Goal: Transaction & Acquisition: Purchase product/service

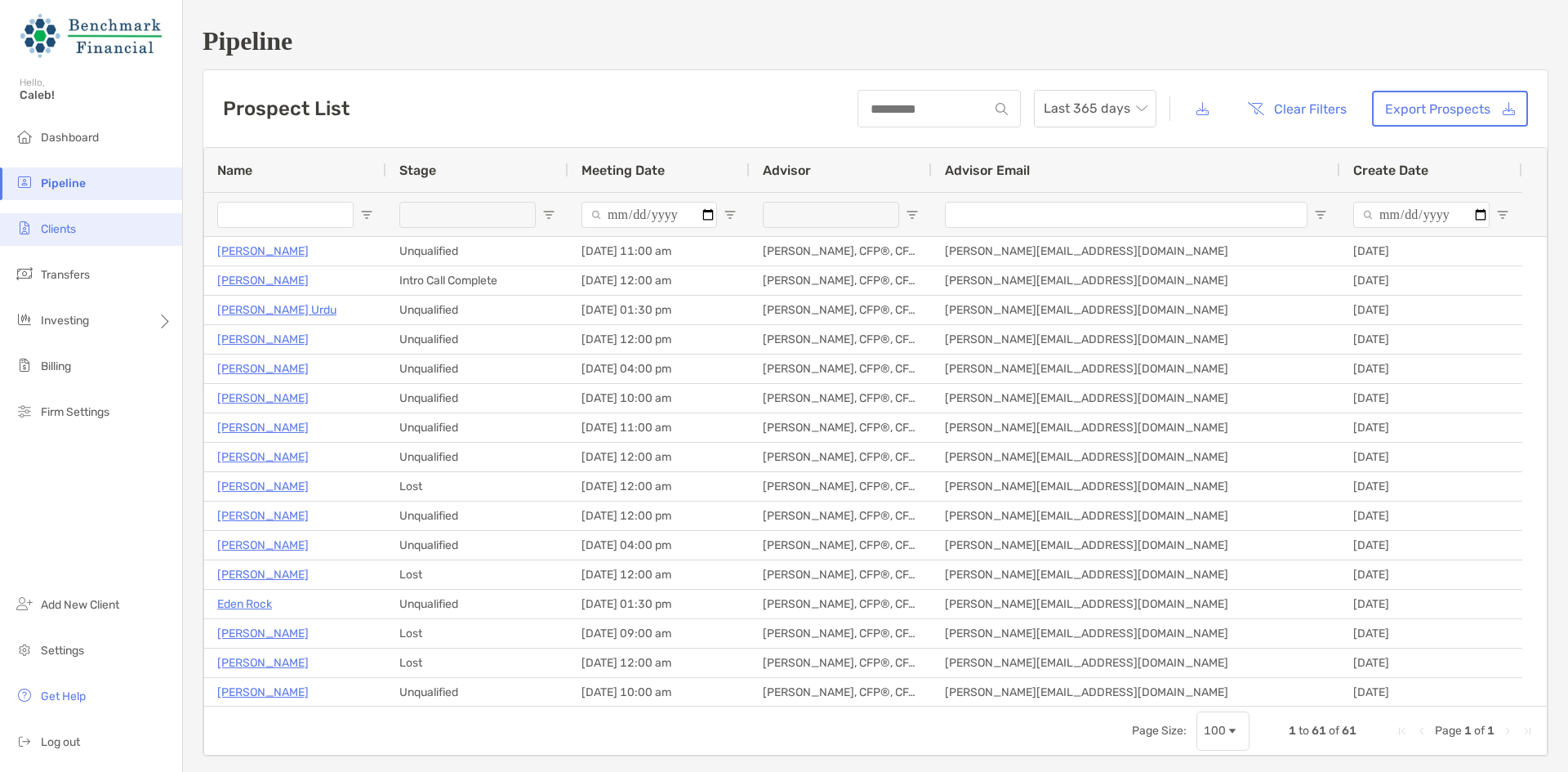
click at [87, 225] on li "Clients" at bounding box center [91, 230] width 182 height 33
click at [106, 231] on li "Clients" at bounding box center [91, 230] width 182 height 33
click at [58, 226] on span "Clients" at bounding box center [58, 229] width 35 height 14
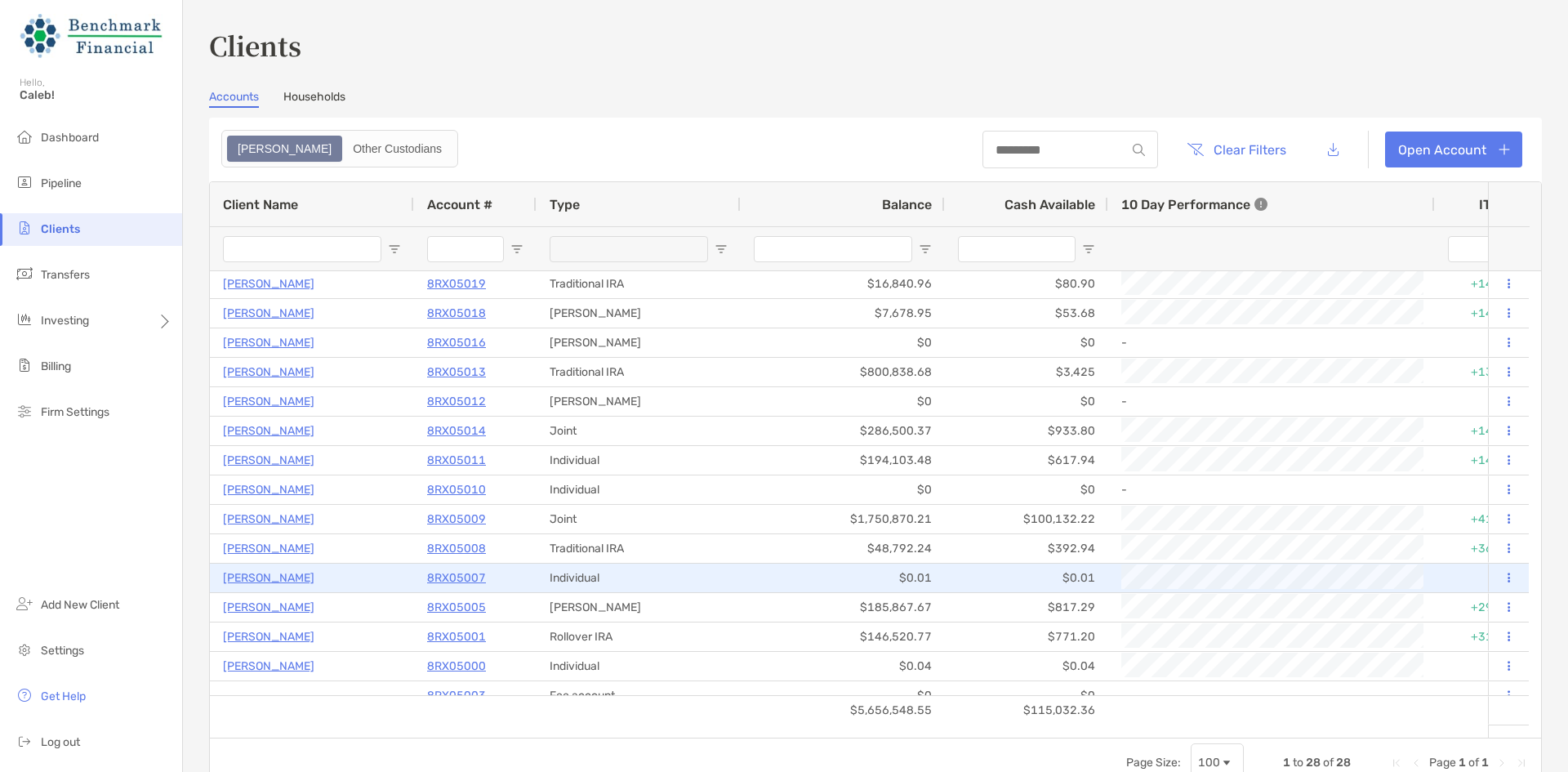
scroll to position [370, 0]
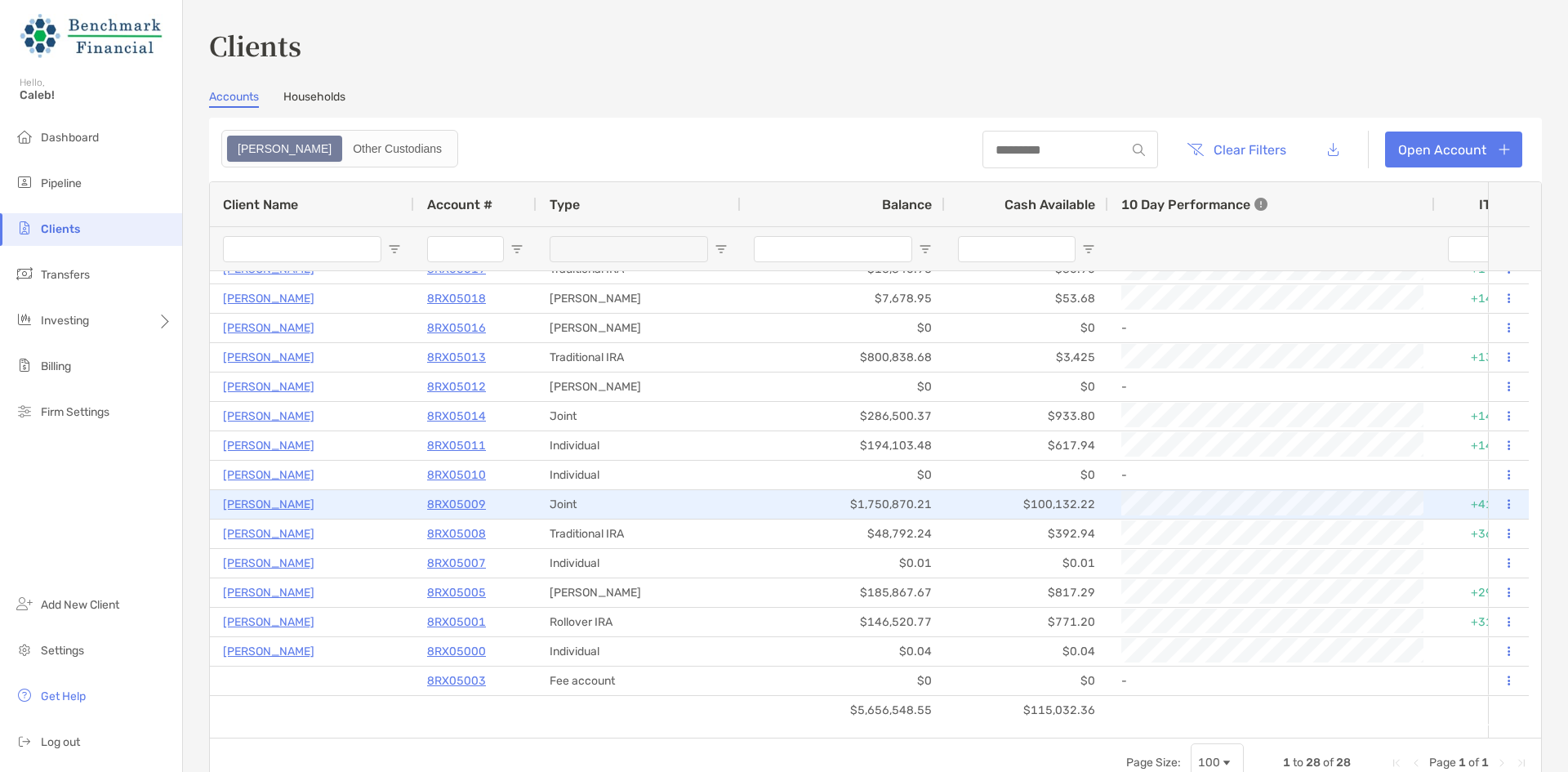
click at [458, 502] on p "8RX05009" at bounding box center [457, 504] width 59 height 21
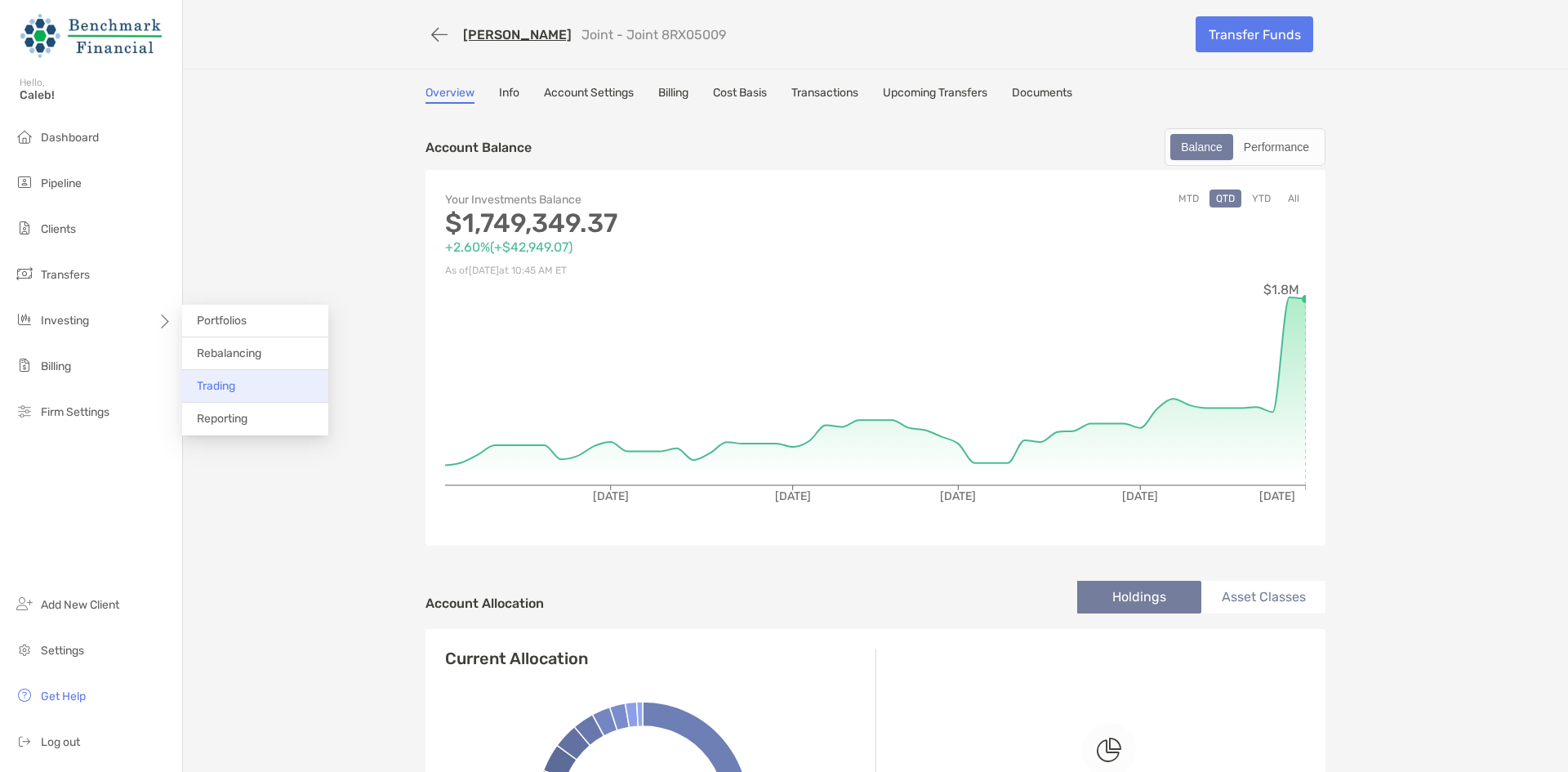
click at [243, 377] on li "Trading" at bounding box center [255, 386] width 146 height 33
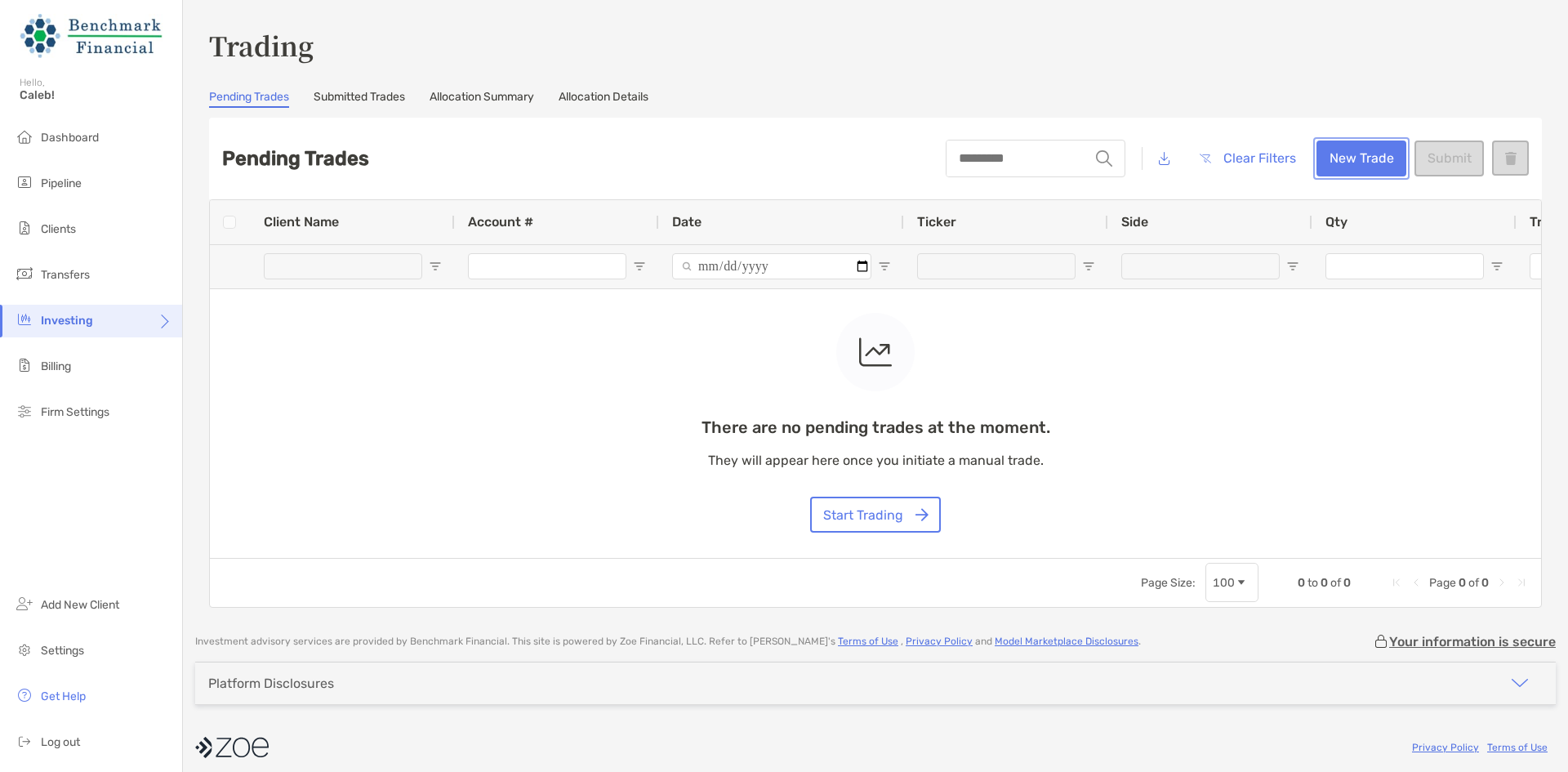
click at [1317, 143] on button "New Trade" at bounding box center [1362, 159] width 90 height 36
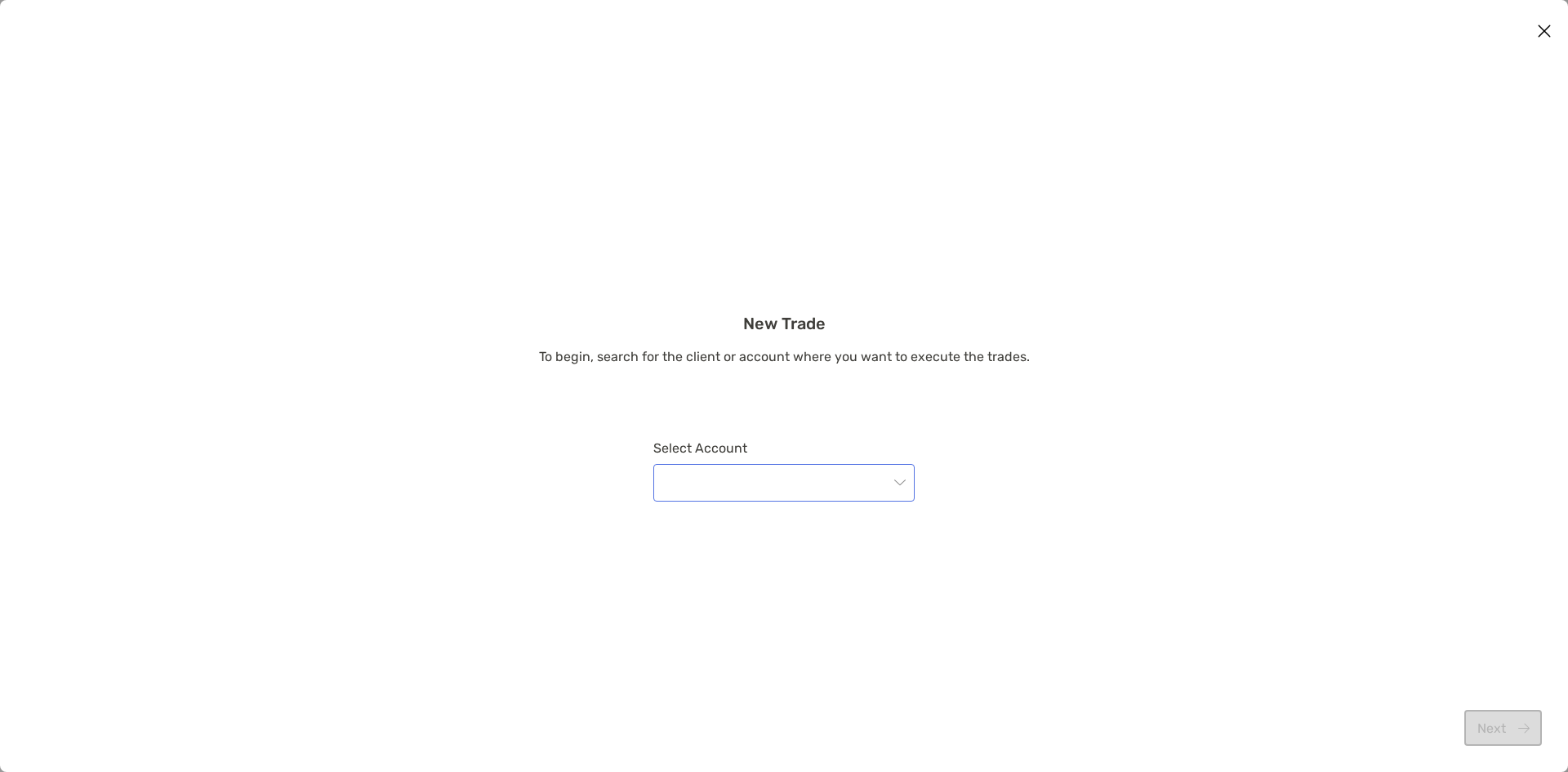
click at [846, 477] on input "modal" at bounding box center [775, 483] width 225 height 36
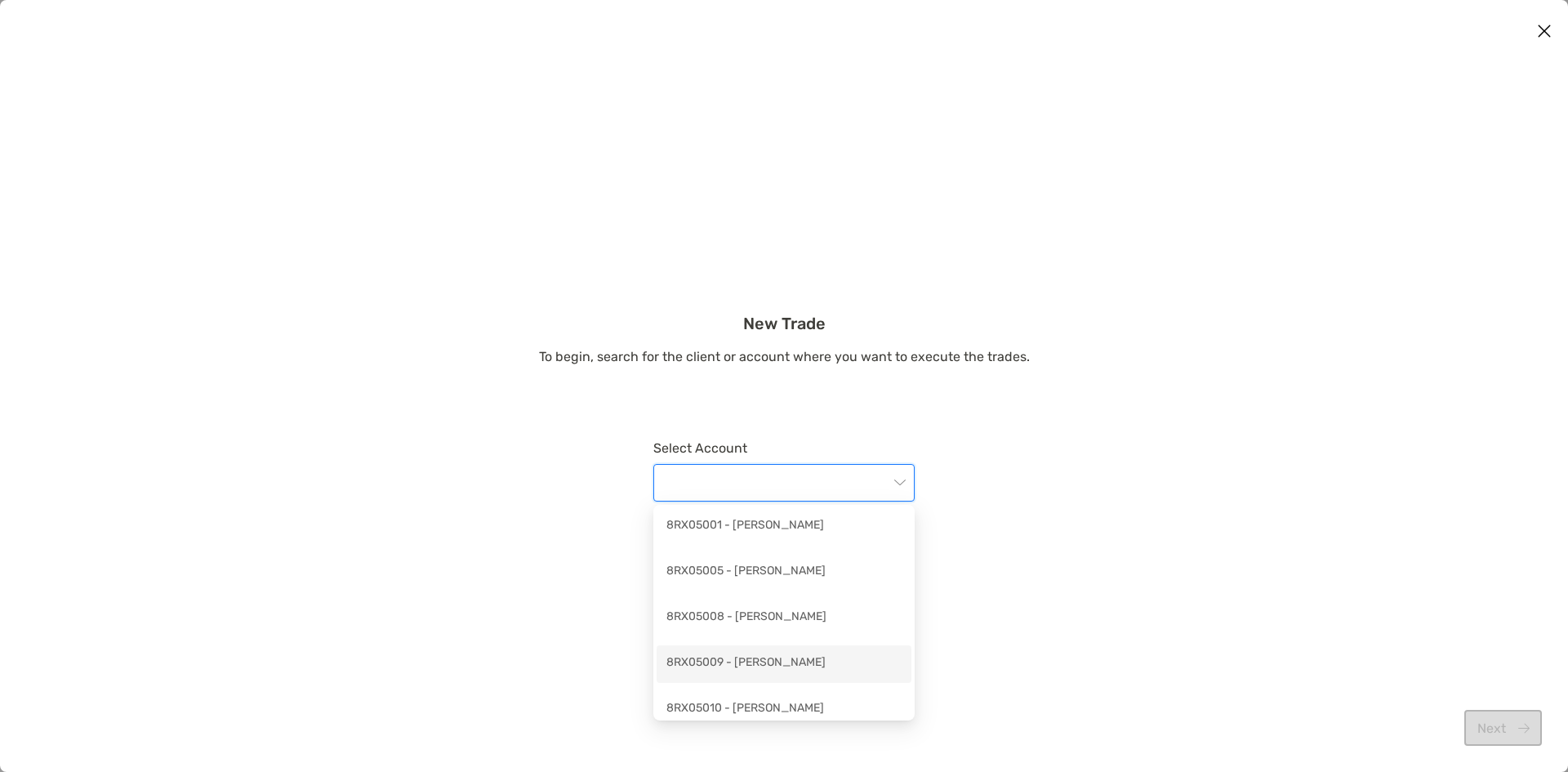
click at [817, 658] on div "8RX05009 - Kiran Moghe" at bounding box center [784, 664] width 235 height 21
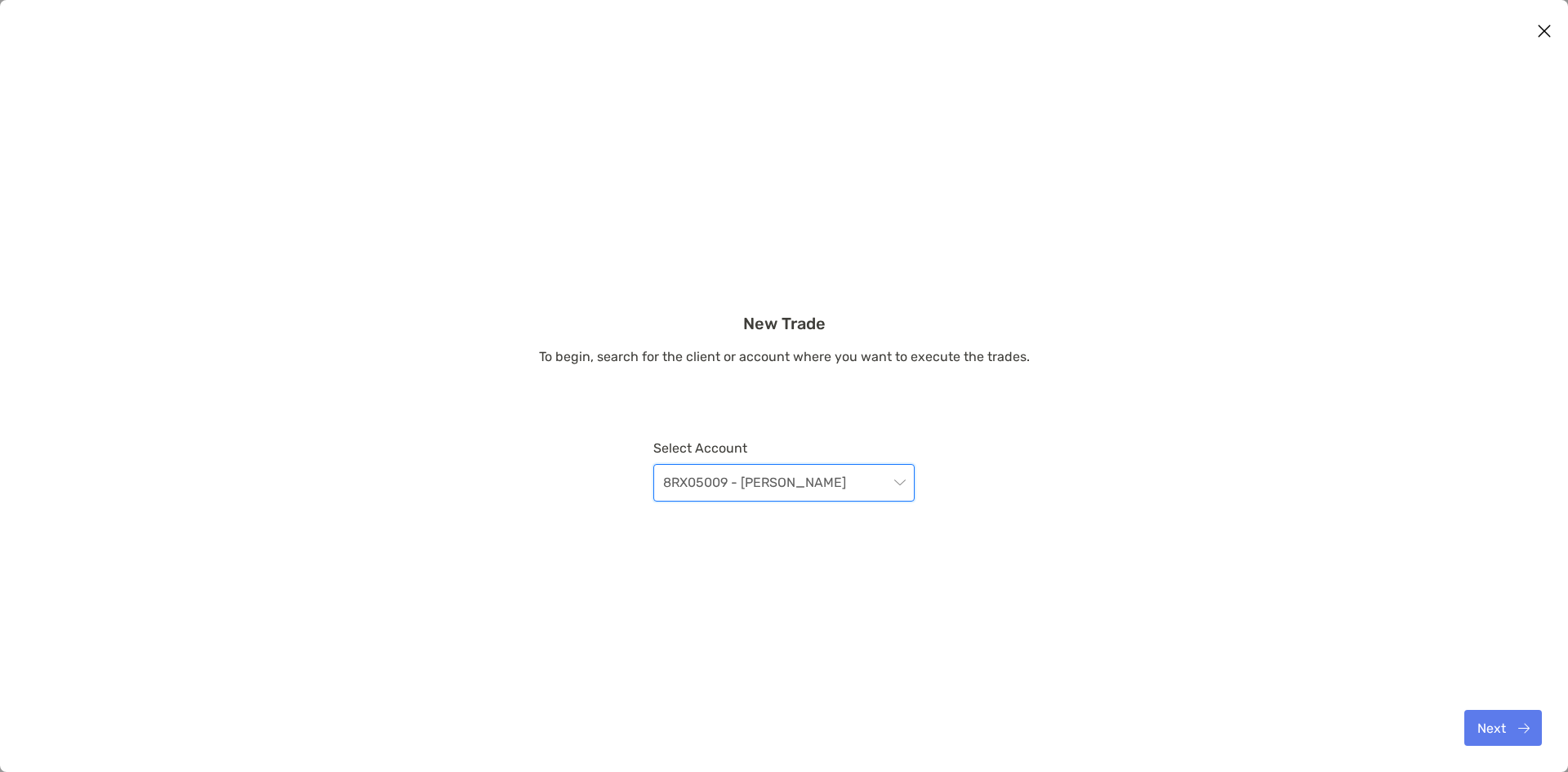
drag, startPoint x: 1471, startPoint y: 703, endPoint x: 1475, endPoint y: 716, distance: 13.6
click at [1471, 704] on div "Next" at bounding box center [757, 728] width 1621 height 88
click at [1479, 724] on button "Next" at bounding box center [1503, 728] width 78 height 36
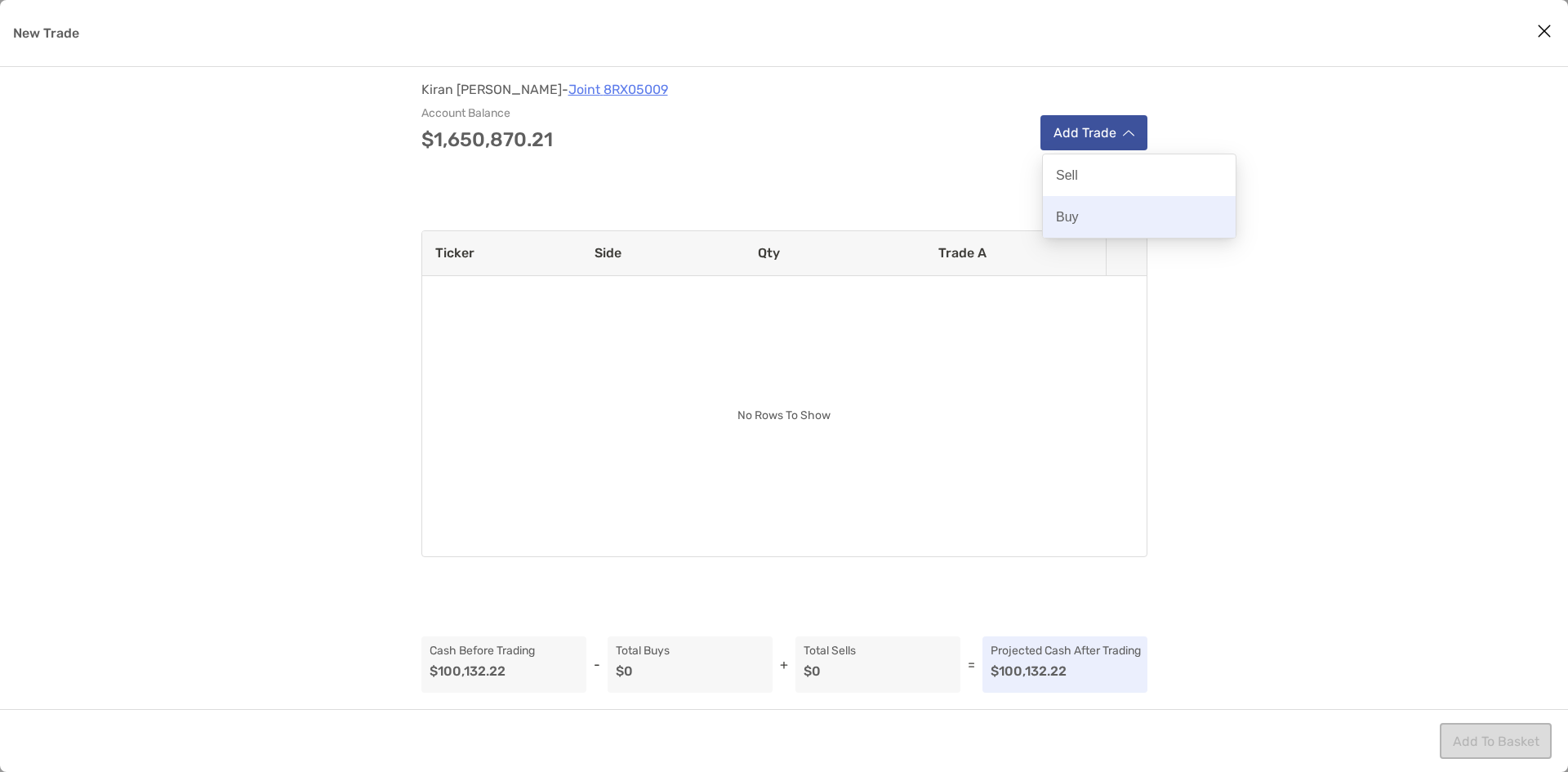
click at [1080, 204] on div "Buy" at bounding box center [1139, 217] width 193 height 41
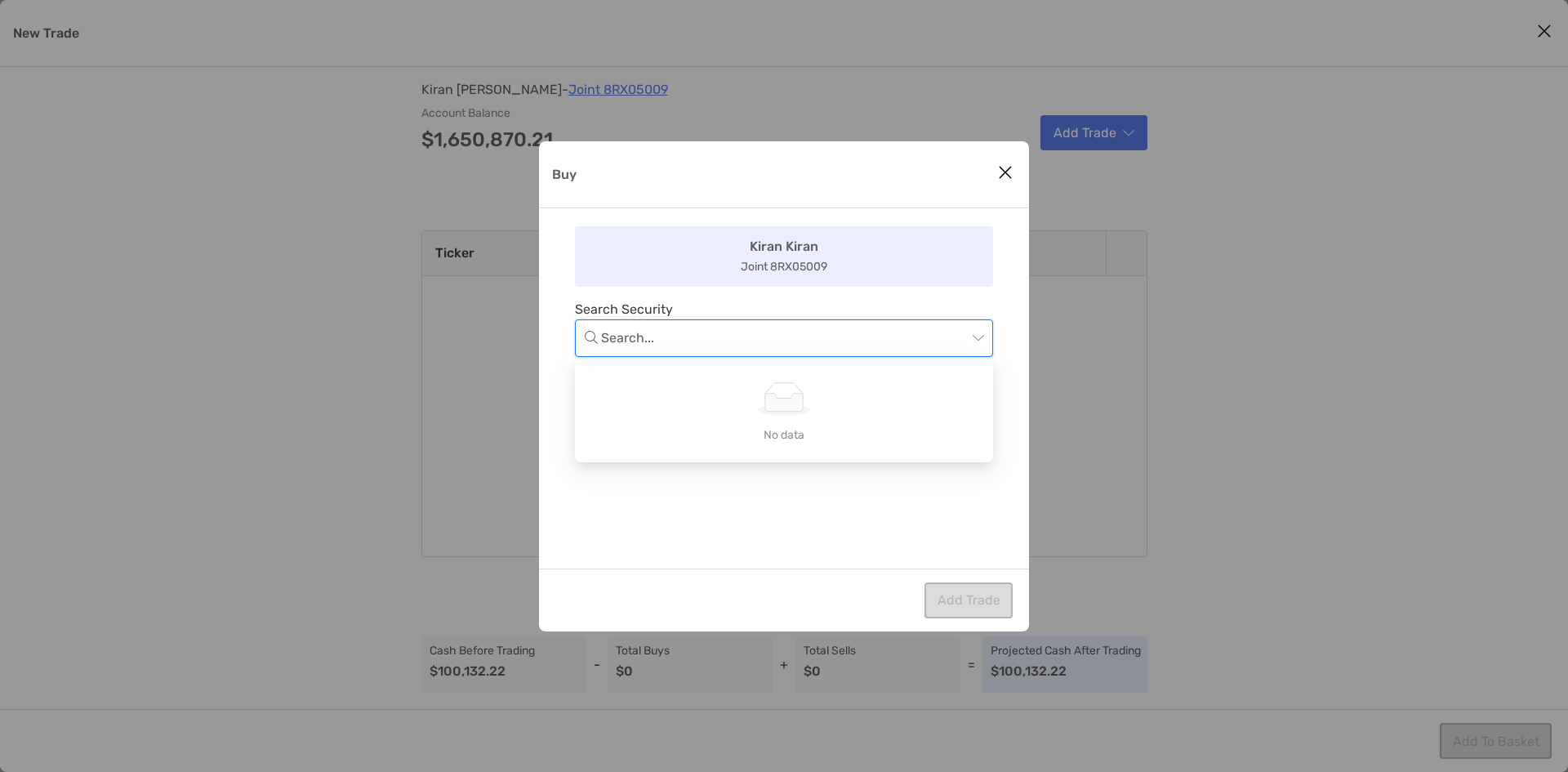
click at [746, 333] on input "Buy" at bounding box center [784, 339] width 366 height 36
type input "*"
type input "*****"
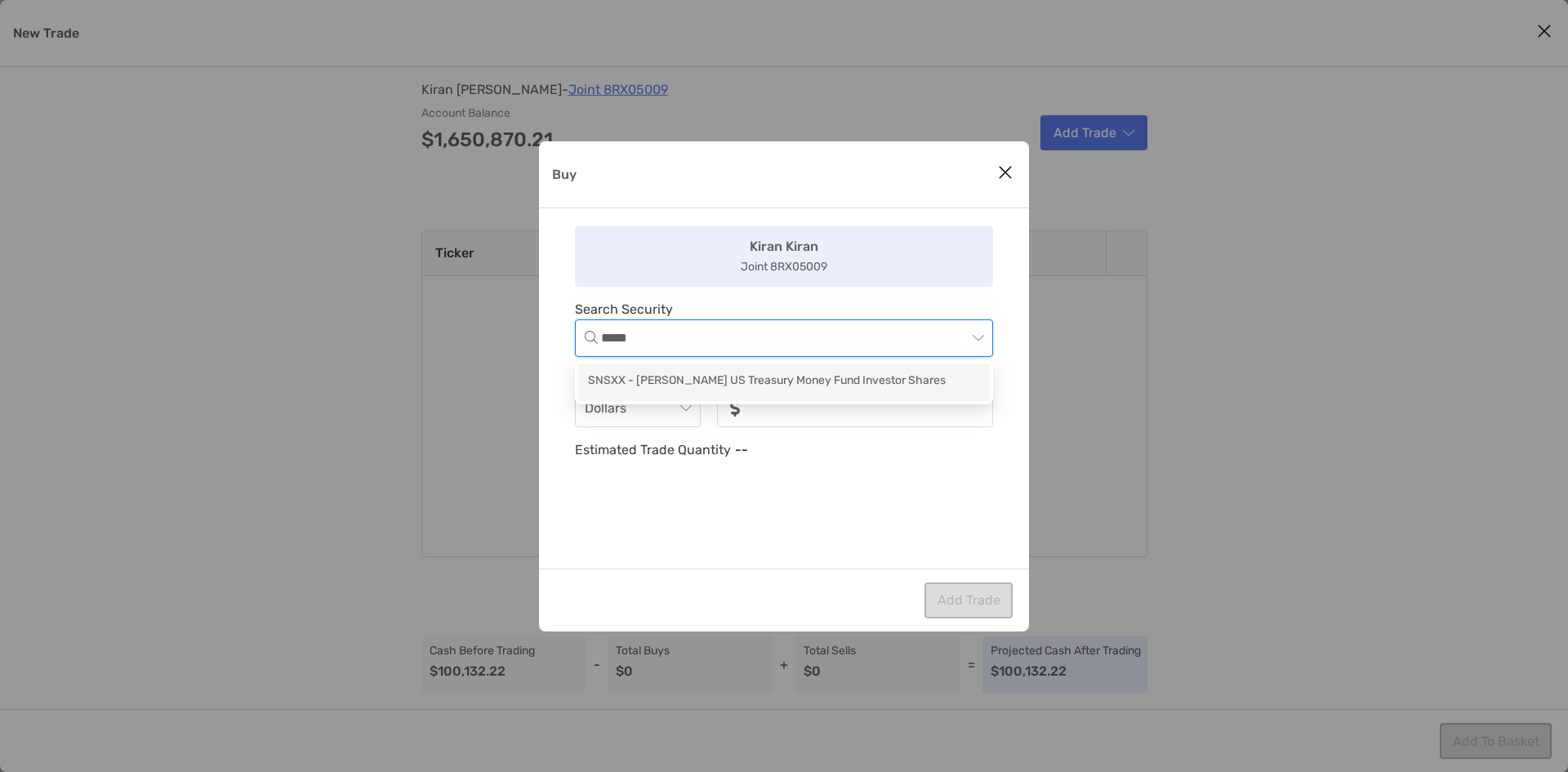
click at [684, 375] on div "SNSXX - Schwab US Treasury Money Fund Investor Shares" at bounding box center [784, 382] width 392 height 21
click at [666, 417] on span "Dollars" at bounding box center [637, 408] width 106 height 36
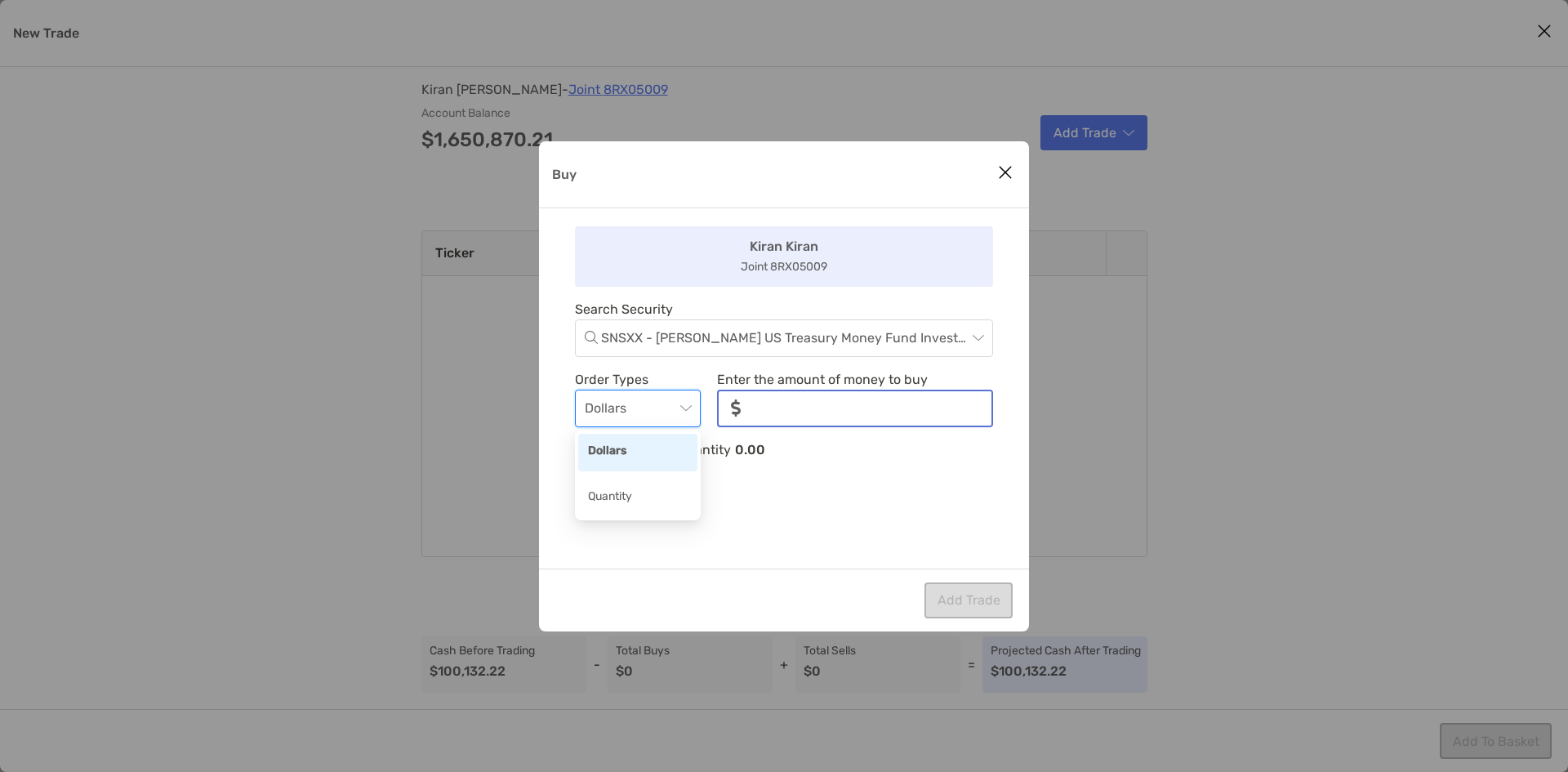
click at [762, 404] on input "noSymbolCurrency" at bounding box center [872, 408] width 237 height 35
type input "*******"
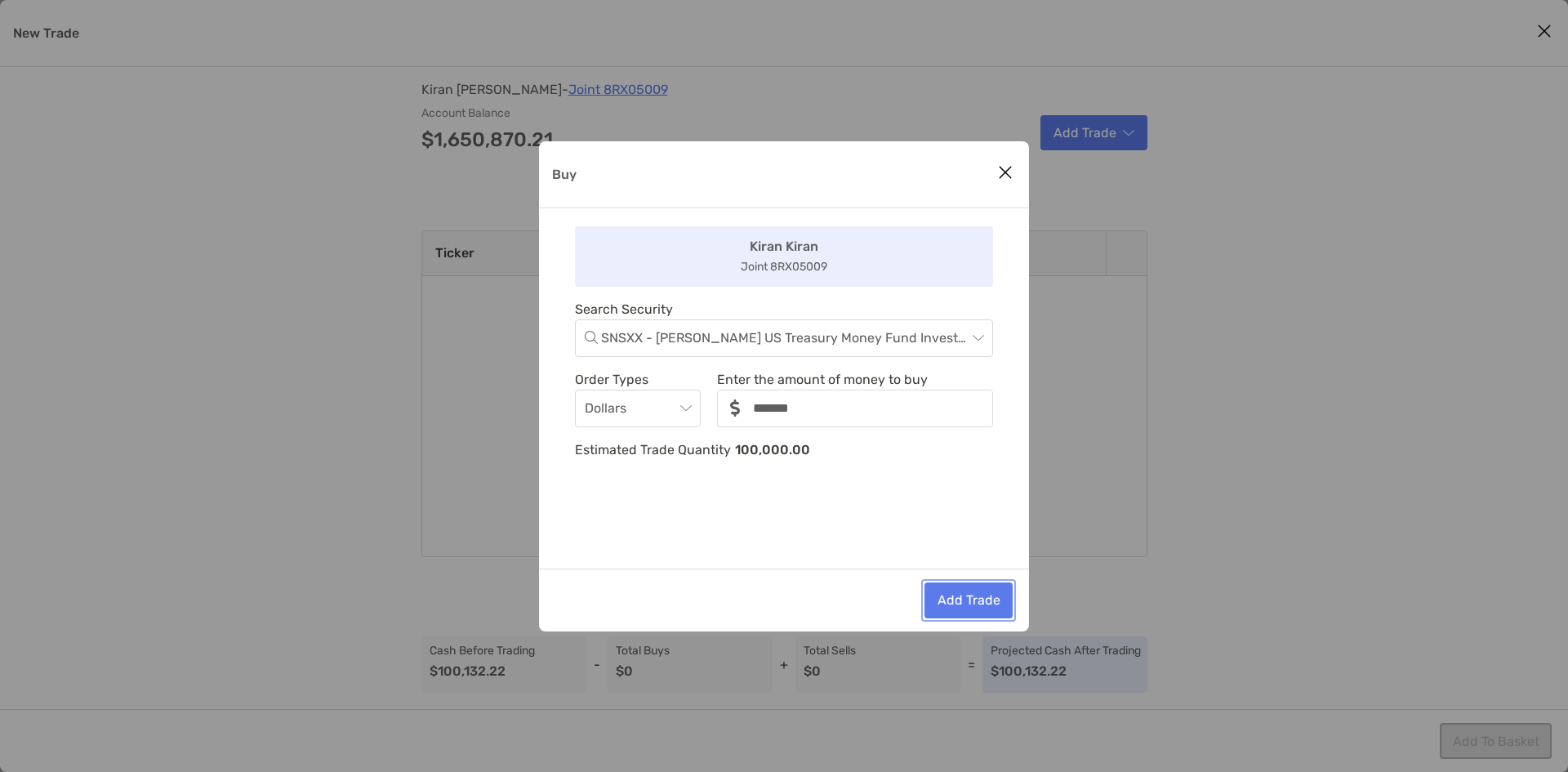
click at [952, 597] on button "Add Trade" at bounding box center [969, 600] width 88 height 36
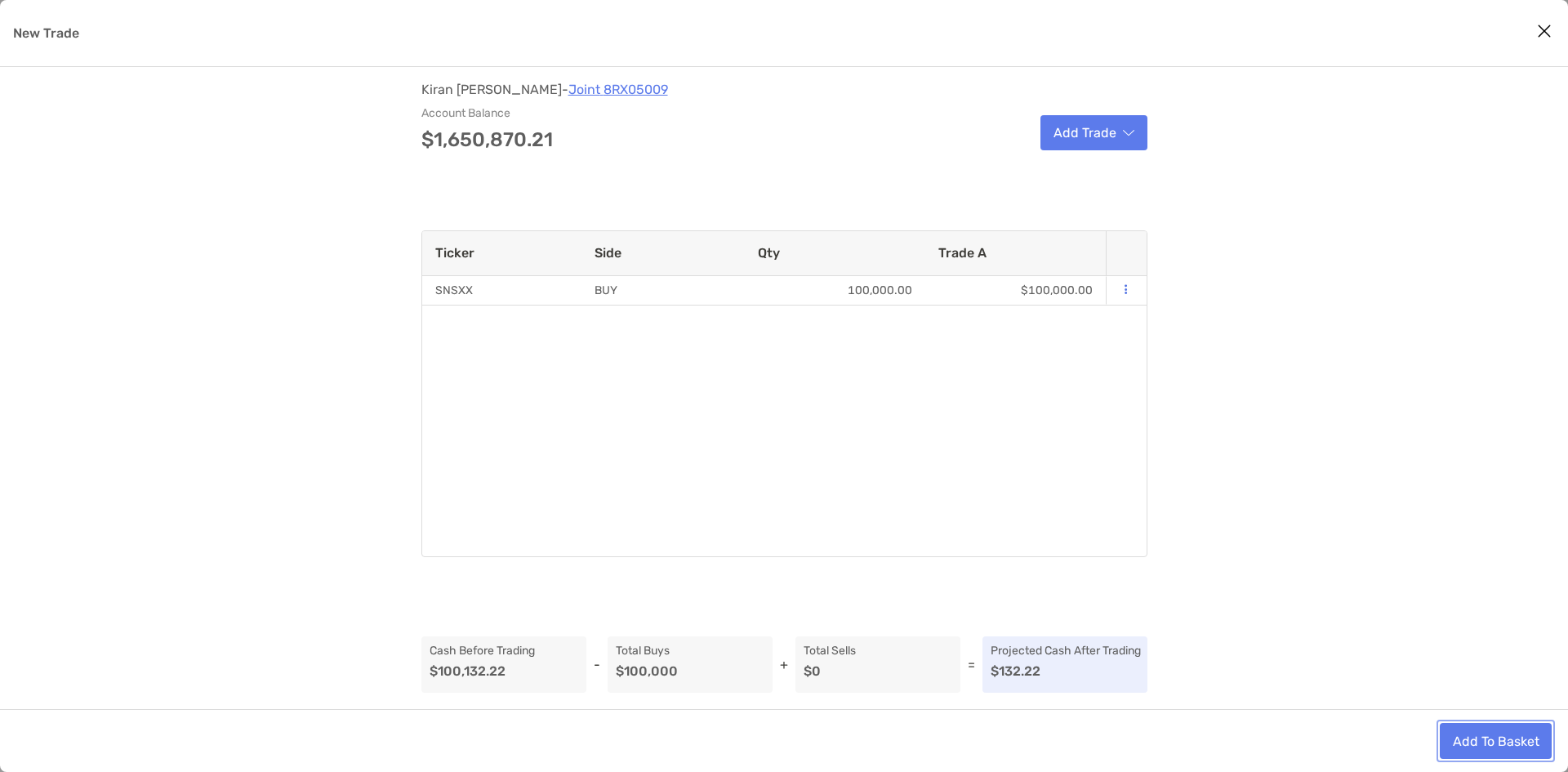
click at [1508, 731] on button "Add To Basket" at bounding box center [1495, 741] width 112 height 36
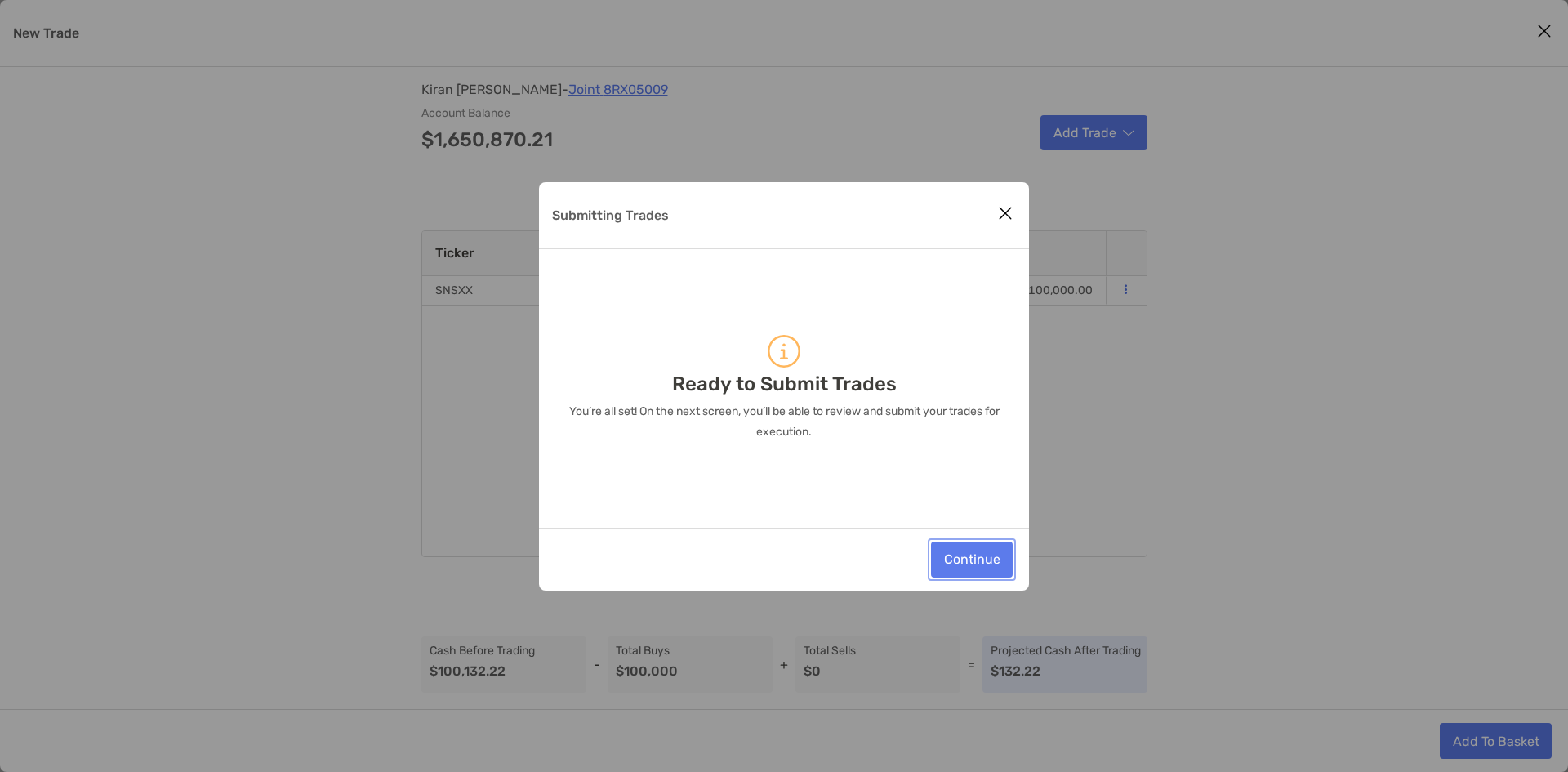
click at [996, 552] on button "Continue" at bounding box center [971, 560] width 82 height 36
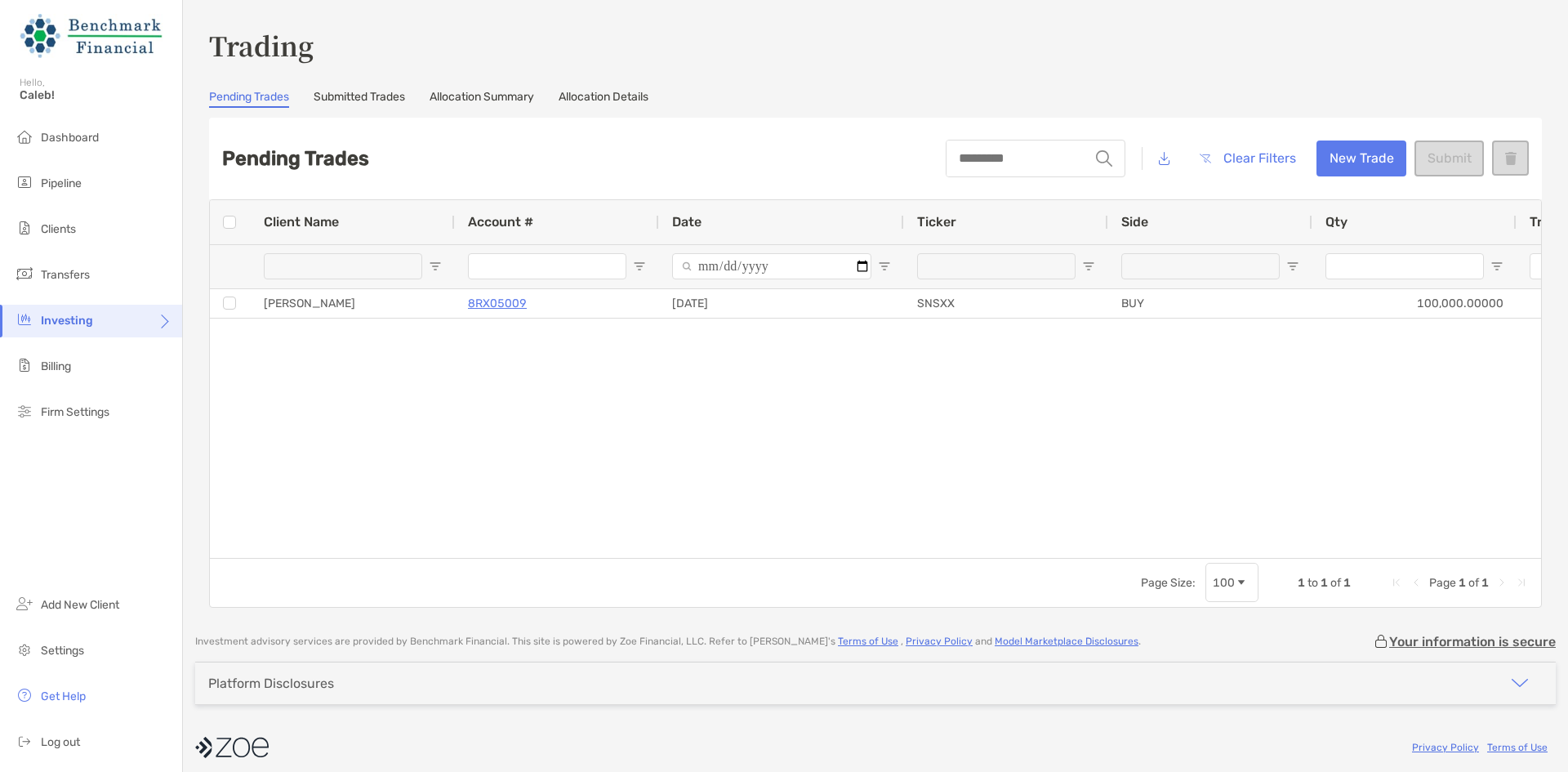
click at [223, 222] on div at bounding box center [229, 222] width 13 height 13
click at [235, 220] on div at bounding box center [230, 222] width 41 height 44
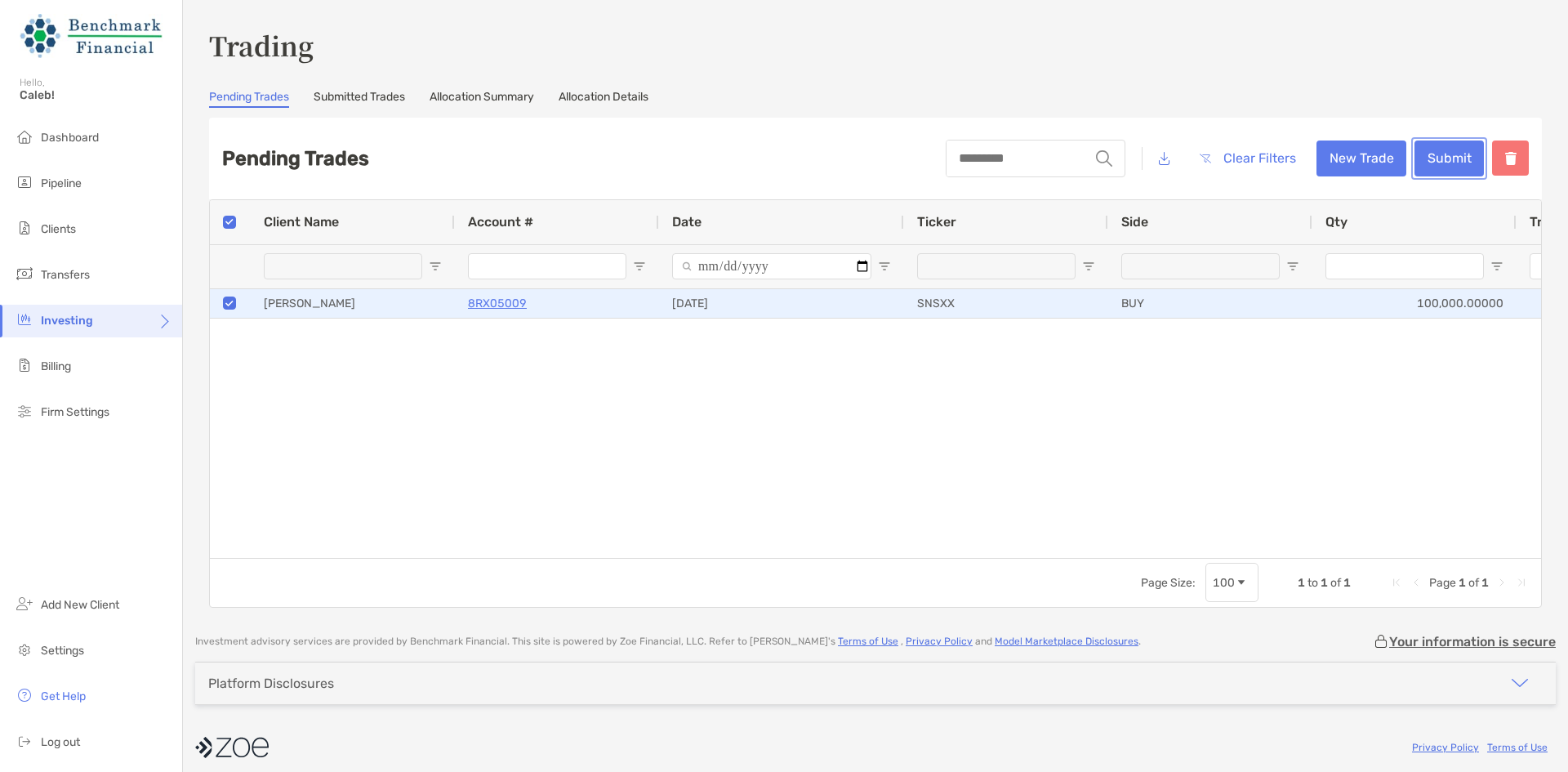
click at [1460, 152] on button "Submit" at bounding box center [1449, 159] width 69 height 36
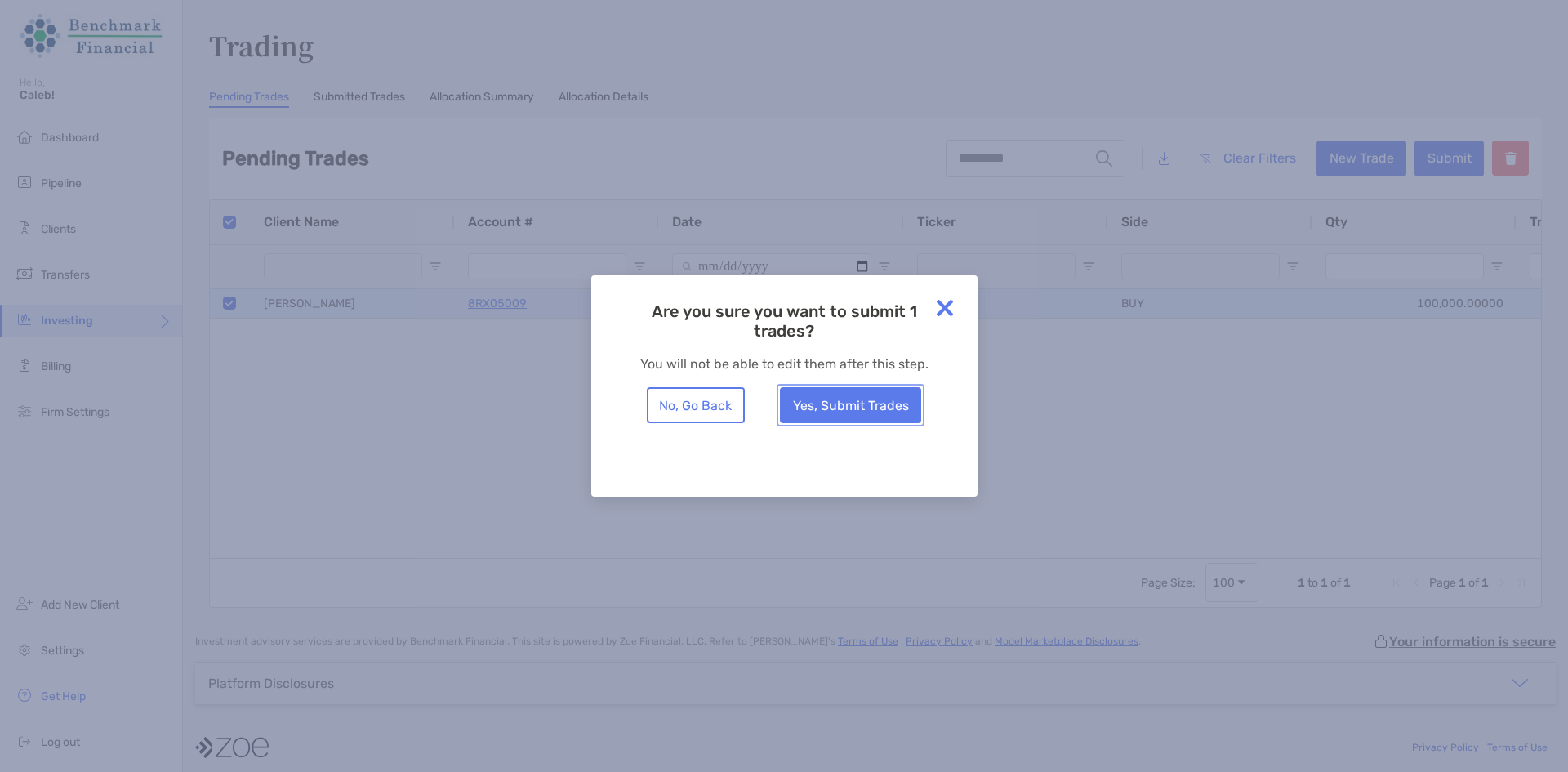
click at [885, 402] on button "Yes, Submit Trades" at bounding box center [850, 405] width 142 height 36
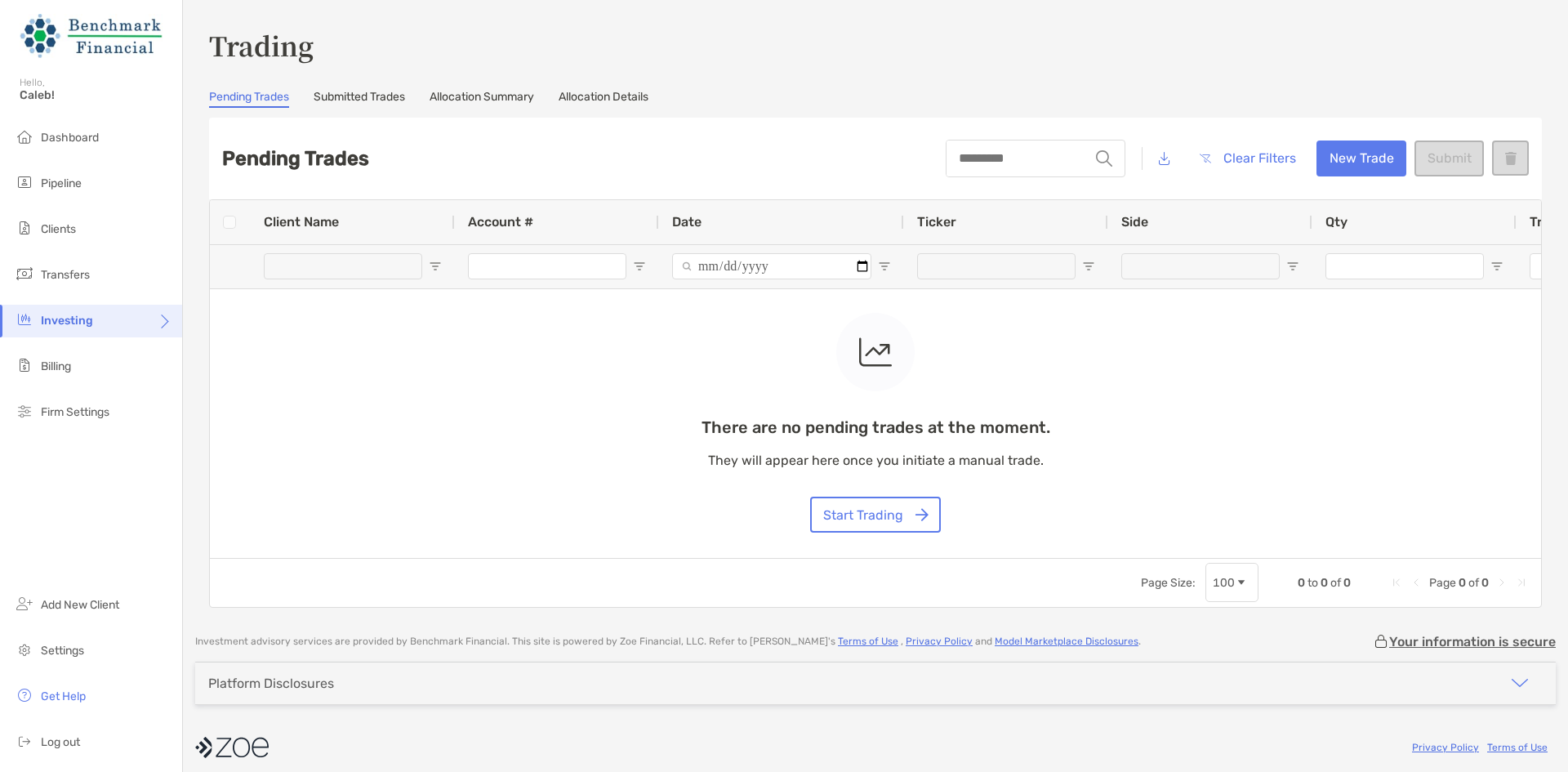
click at [402, 97] on link "Submitted Trades" at bounding box center [359, 98] width 92 height 18
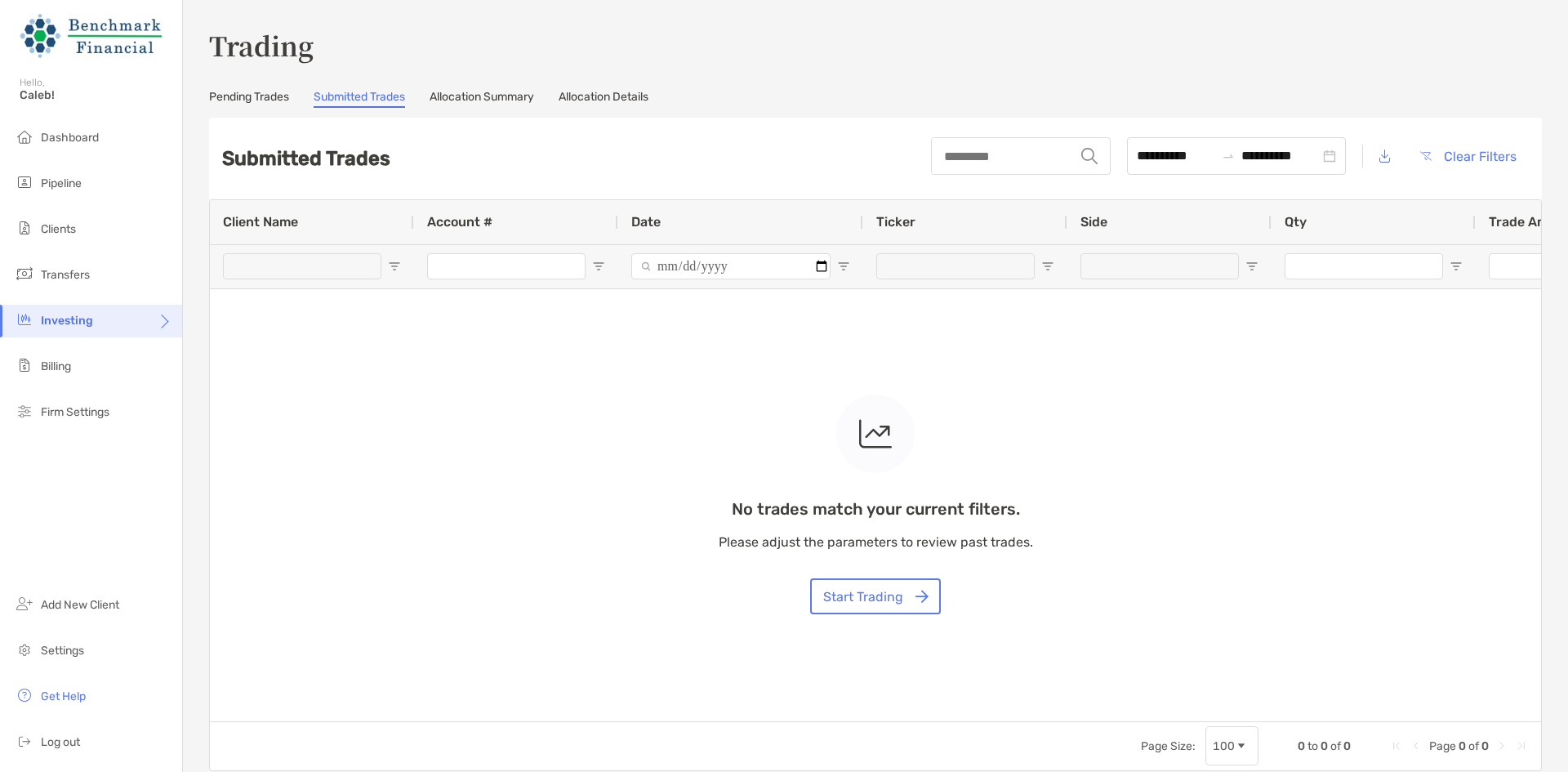
click at [445, 83] on div "**********" at bounding box center [876, 398] width 1333 height 745
click at [448, 85] on div "**********" at bounding box center [876, 398] width 1333 height 745
click at [448, 98] on link "Allocation Summary" at bounding box center [482, 98] width 104 height 18
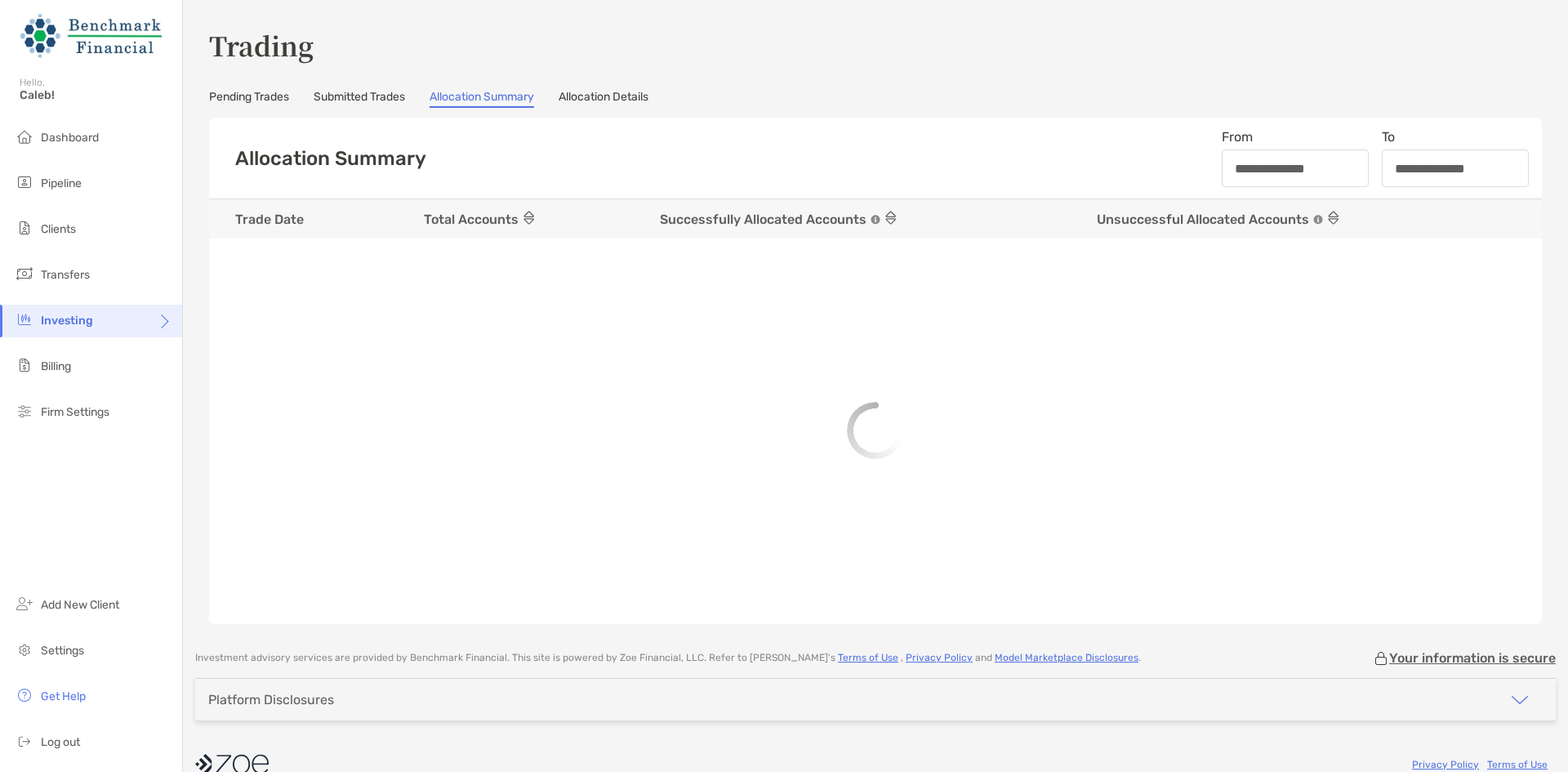
click at [376, 97] on link "Submitted Trades" at bounding box center [359, 98] width 92 height 18
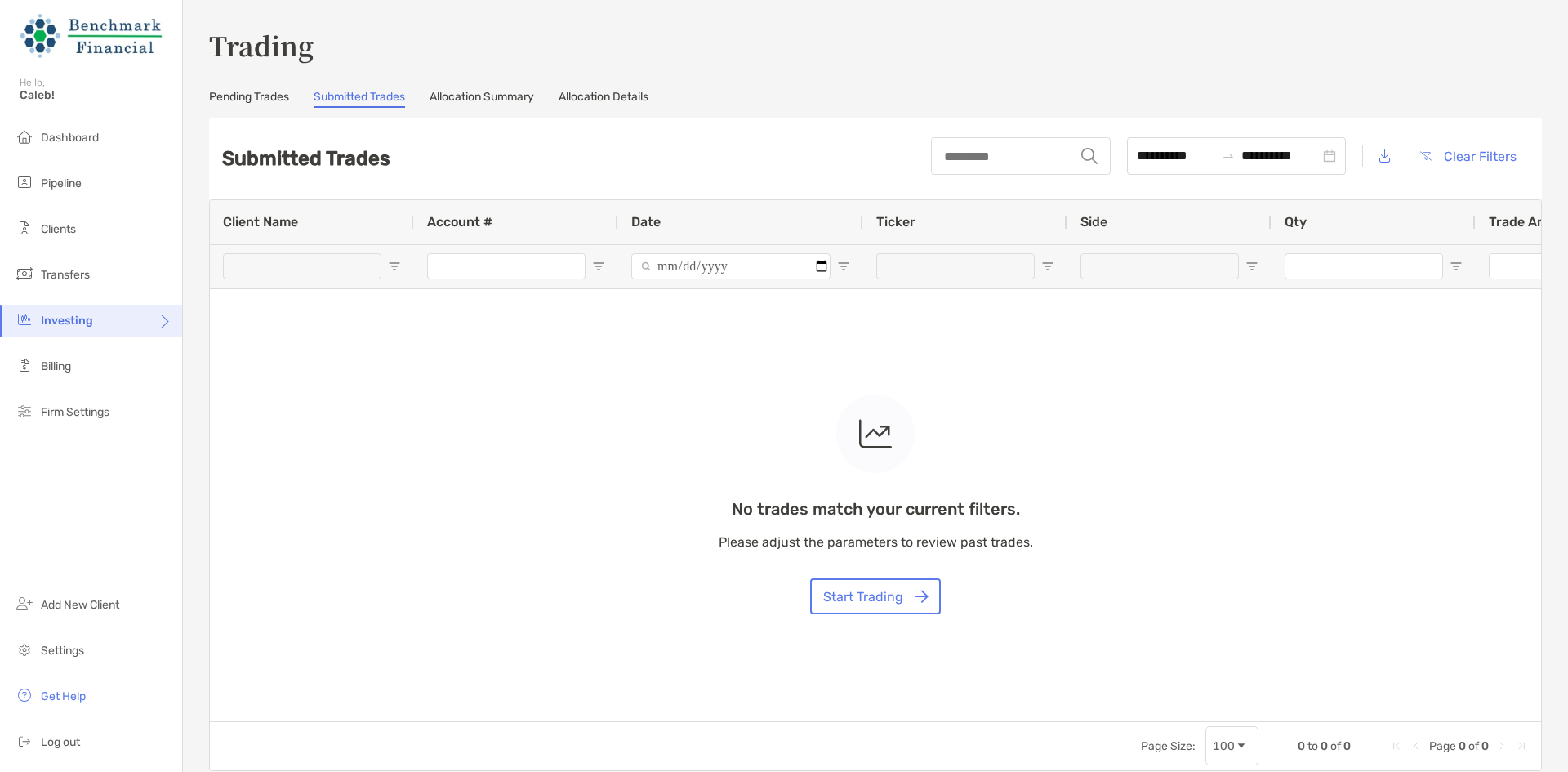
click at [376, 97] on link "Submitted Trades" at bounding box center [359, 98] width 92 height 18
click at [224, 101] on link "Pending Trades" at bounding box center [249, 98] width 80 height 18
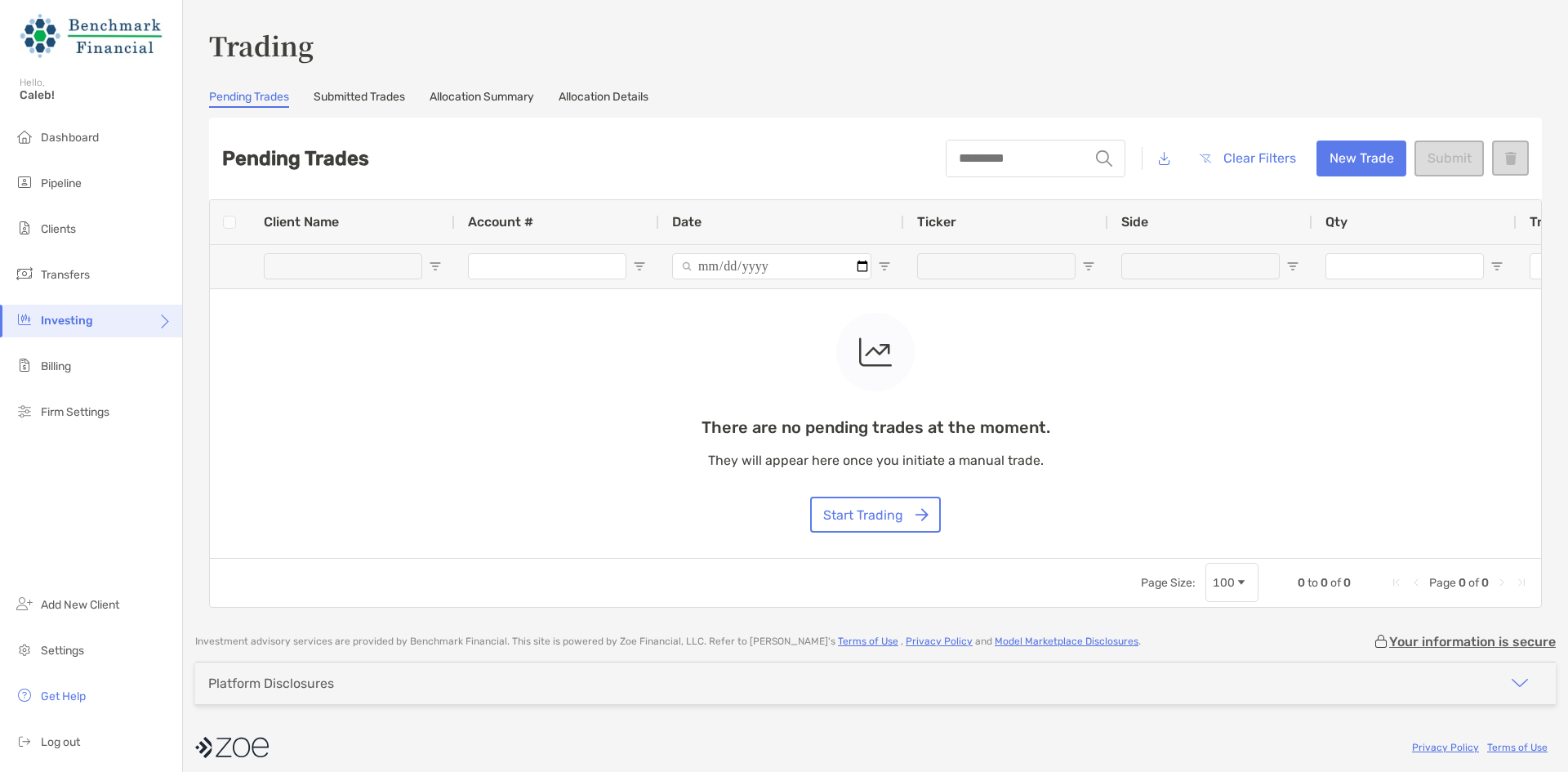
click at [385, 99] on link "Submitted Trades" at bounding box center [359, 98] width 92 height 18
